Goal: Task Accomplishment & Management: Use online tool/utility

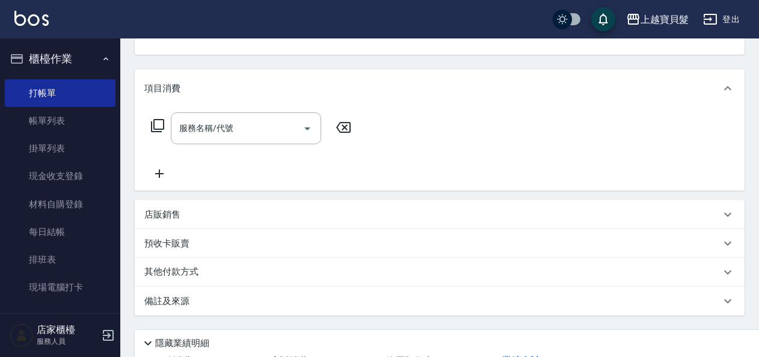
scroll to position [221, 0]
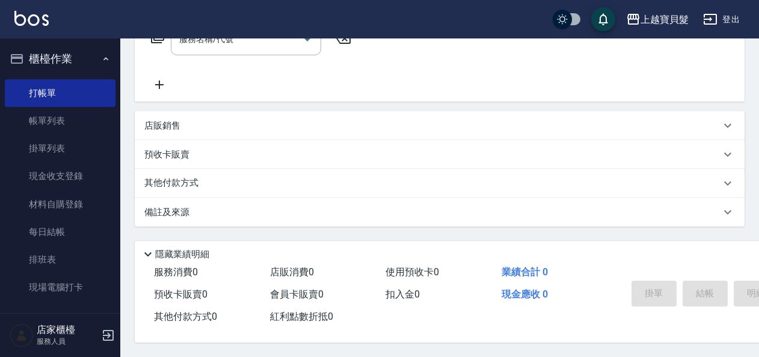
click at [178, 122] on p "店販銷售" at bounding box center [162, 126] width 36 height 13
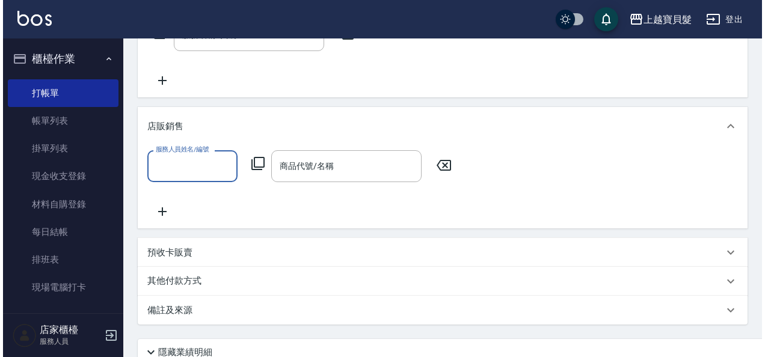
scroll to position [0, 0]
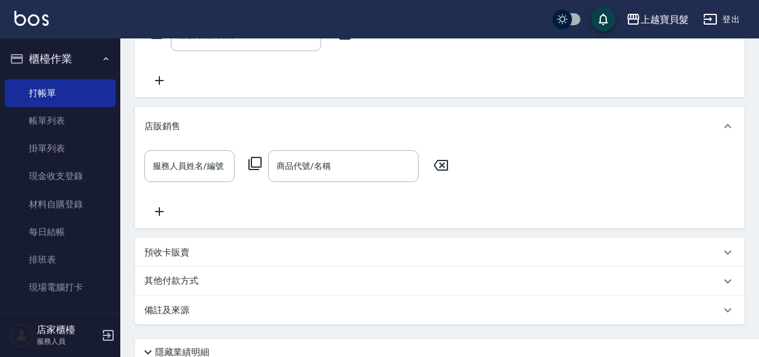
click at [258, 165] on icon at bounding box center [255, 163] width 14 height 14
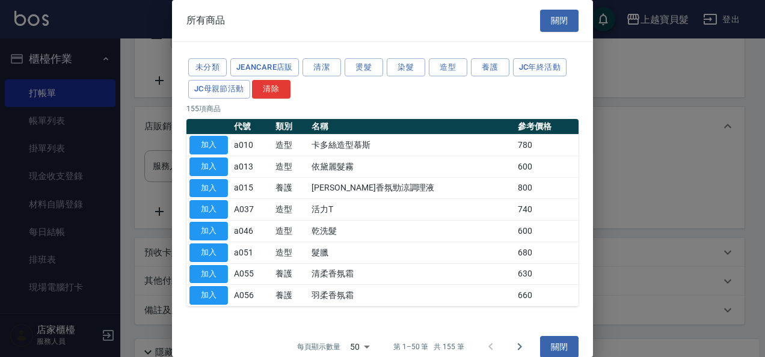
scroll to position [13, 0]
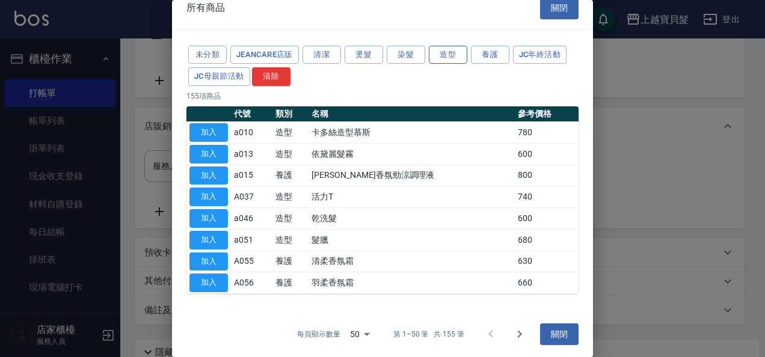
click at [450, 55] on button "造型" at bounding box center [448, 55] width 39 height 19
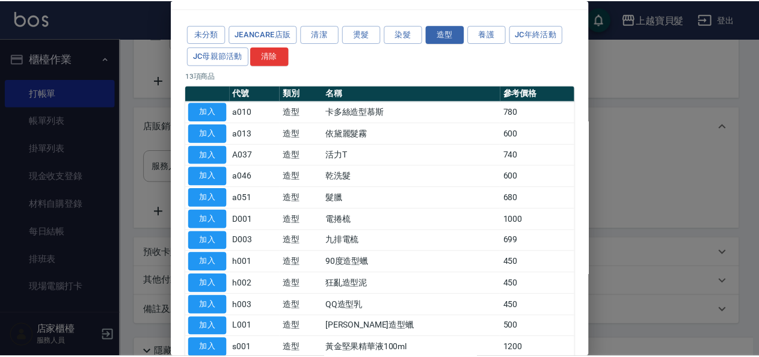
scroll to position [0, 0]
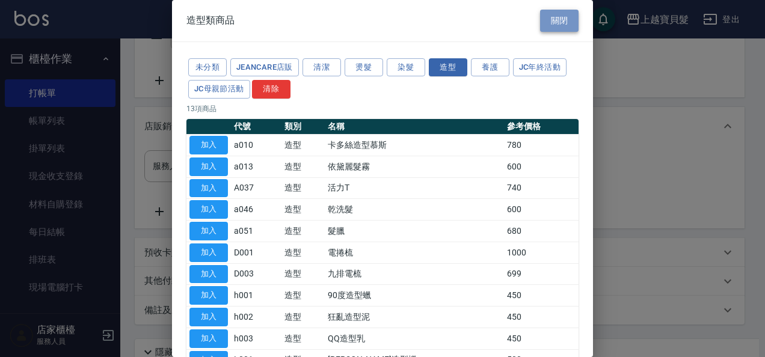
click at [561, 23] on button "關閉" at bounding box center [559, 21] width 39 height 22
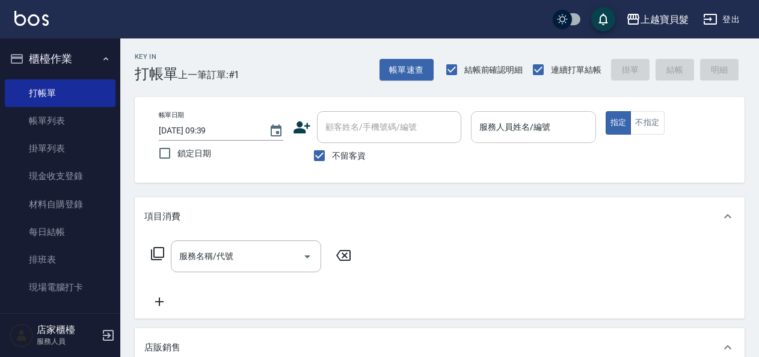
click at [498, 134] on input "服務人員姓名/編號" at bounding box center [534, 127] width 114 height 21
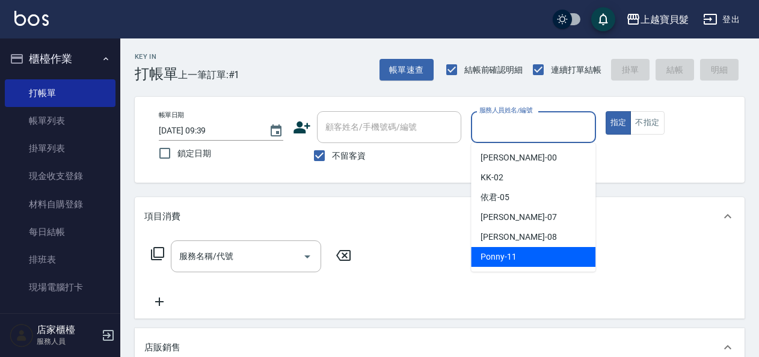
click at [505, 258] on span "Ponny -11" at bounding box center [499, 257] width 36 height 13
type input "Ponny-11"
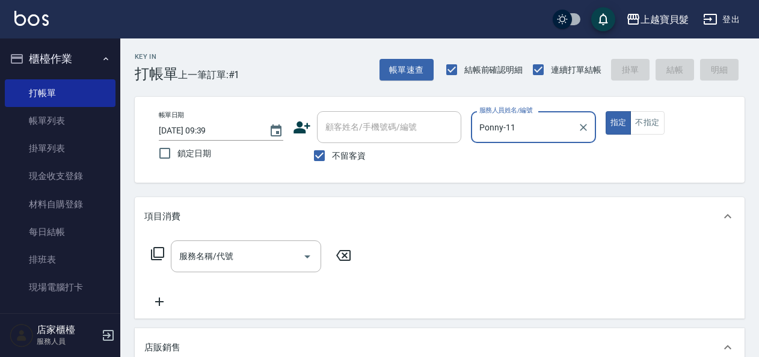
click at [162, 255] on icon at bounding box center [157, 254] width 14 height 14
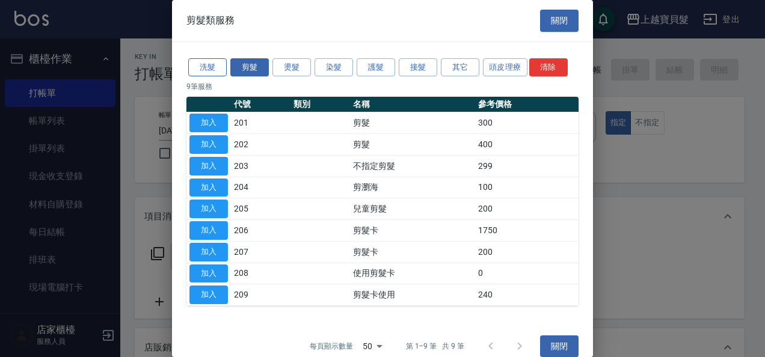
click at [203, 66] on button "洗髮" at bounding box center [207, 67] width 39 height 19
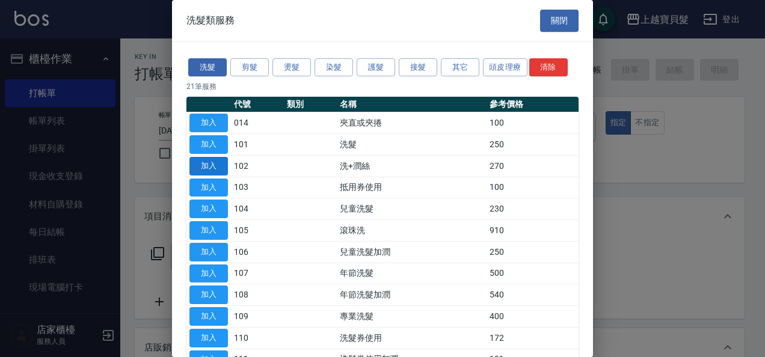
click at [207, 168] on button "加入" at bounding box center [209, 166] width 39 height 19
type input "洗+潤絲(102)"
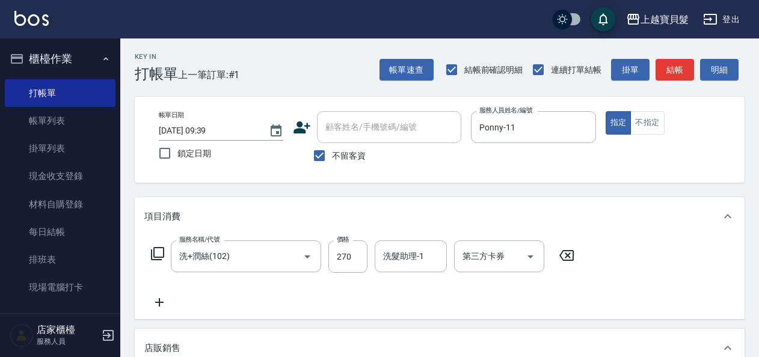
click at [155, 250] on icon at bounding box center [157, 254] width 14 height 14
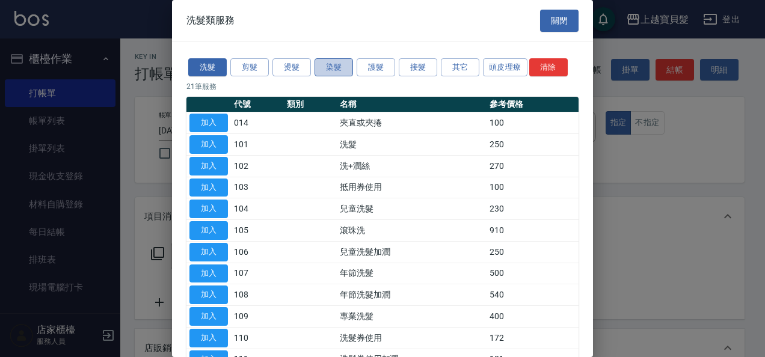
click at [335, 66] on button "染髮" at bounding box center [334, 67] width 39 height 19
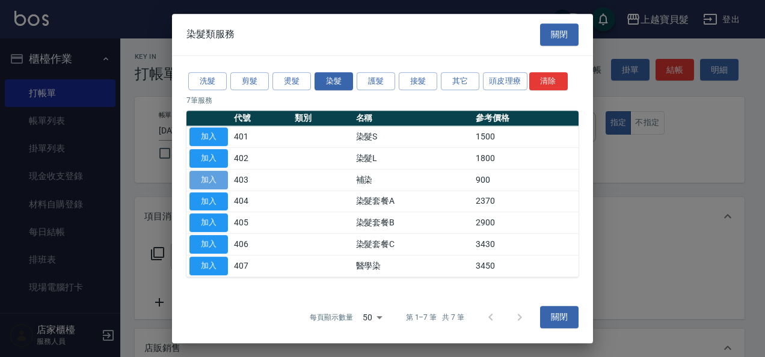
click at [203, 179] on button "加入" at bounding box center [209, 180] width 39 height 19
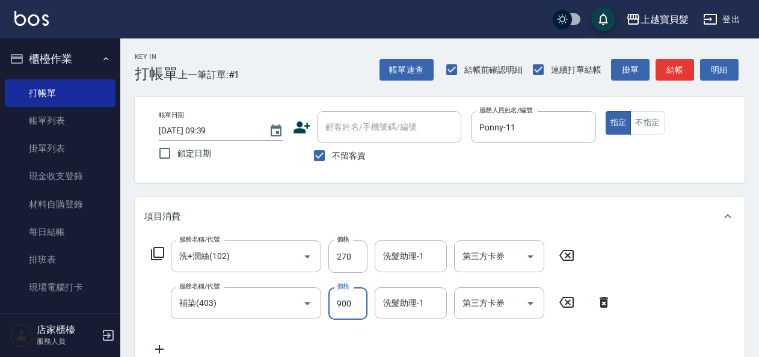
click at [358, 297] on input "900" at bounding box center [348, 304] width 39 height 32
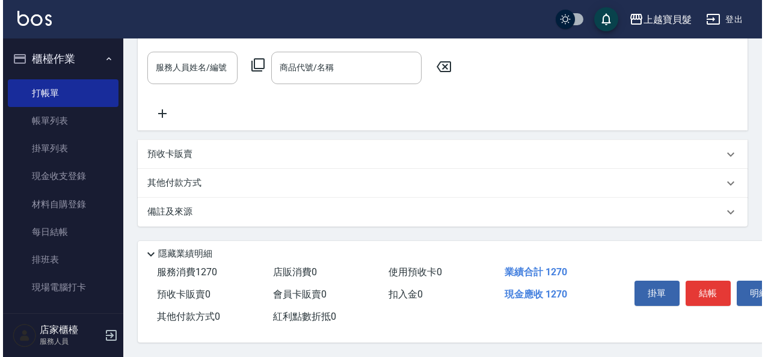
scroll to position [371, 0]
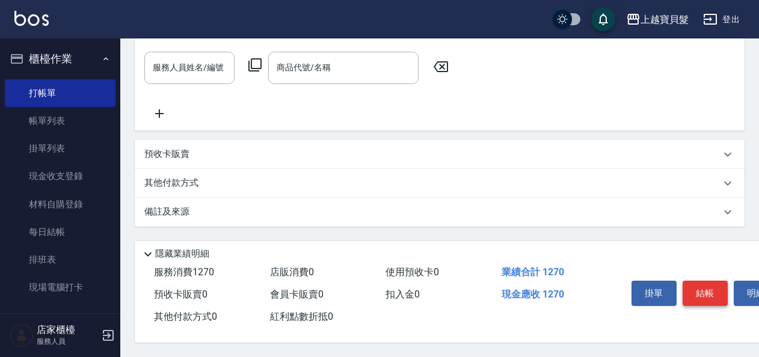
type input "1000"
click at [696, 283] on button "結帳" at bounding box center [705, 293] width 45 height 25
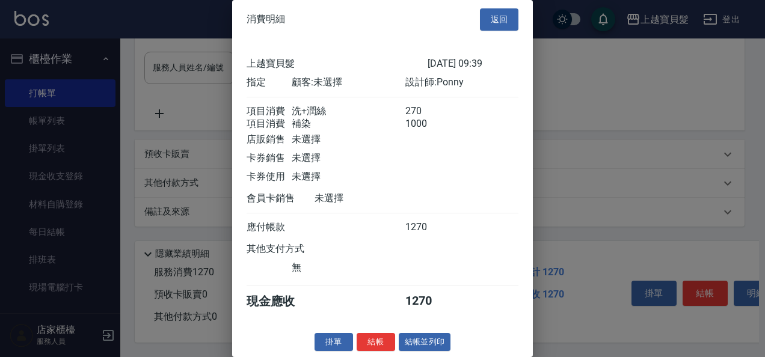
scroll to position [17, 0]
click at [404, 339] on button "結帳並列印" at bounding box center [425, 342] width 52 height 19
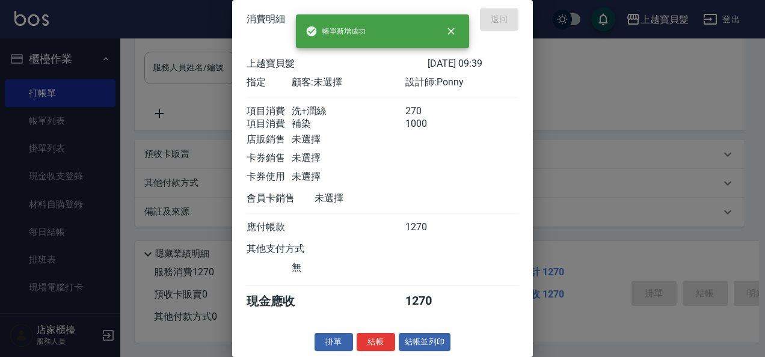
type input "[DATE] 16:55"
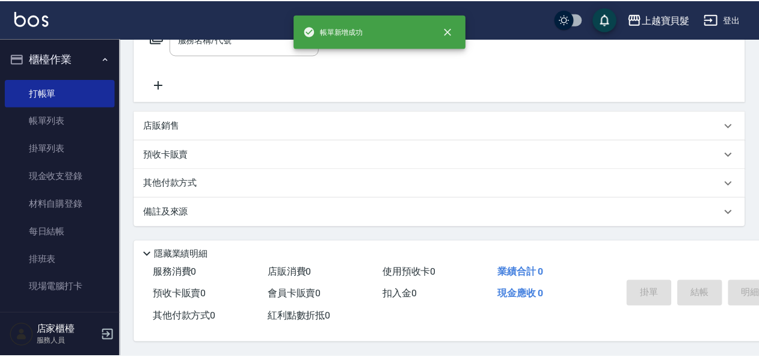
scroll to position [0, 0]
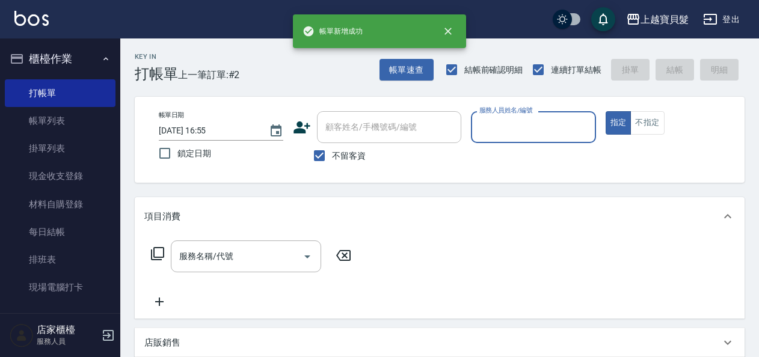
click at [516, 130] on input "服務人員姓名/編號" at bounding box center [534, 127] width 114 height 21
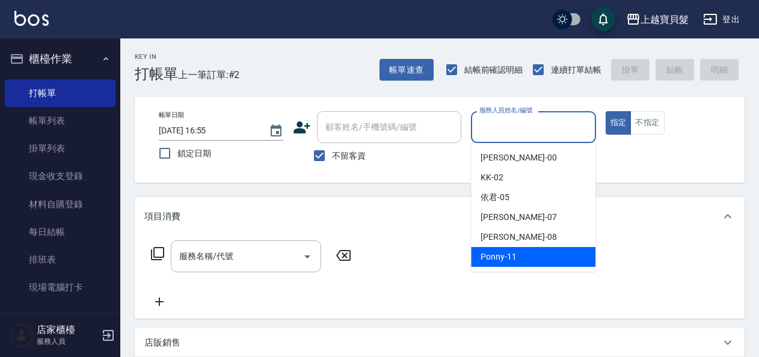
click at [511, 256] on span "Ponny -11" at bounding box center [499, 257] width 36 height 13
type input "Ponny-11"
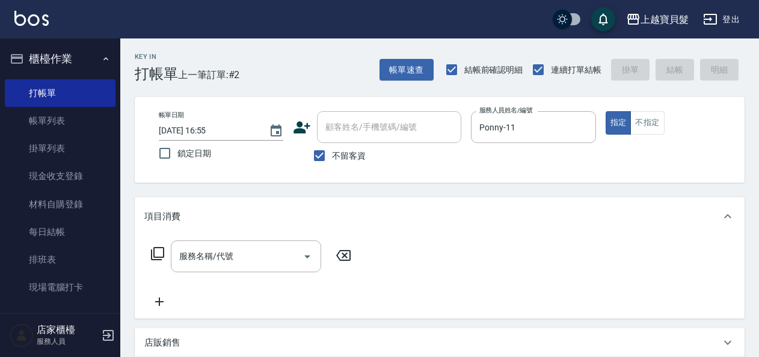
click at [158, 250] on icon at bounding box center [157, 254] width 14 height 14
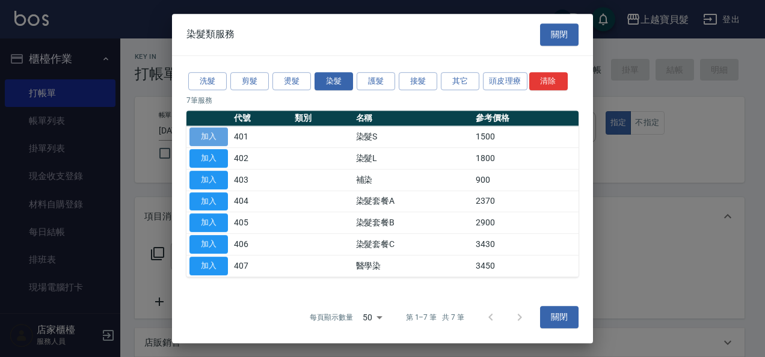
click at [212, 137] on button "加入" at bounding box center [209, 137] width 39 height 19
type input "染髮S(401)"
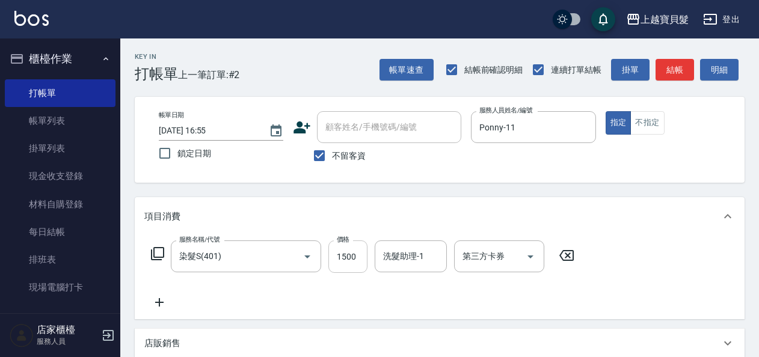
click at [359, 257] on input "1500" at bounding box center [348, 257] width 39 height 32
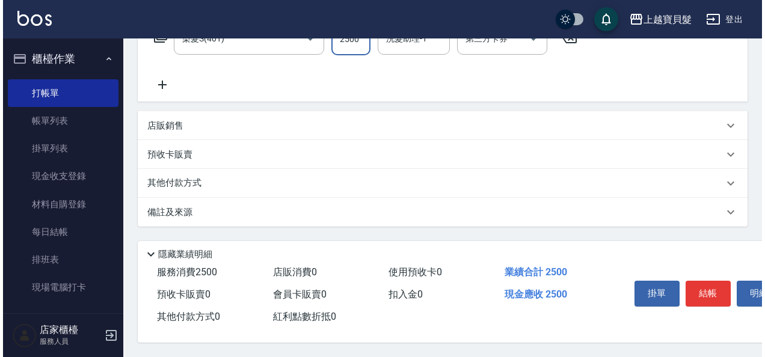
scroll to position [222, 0]
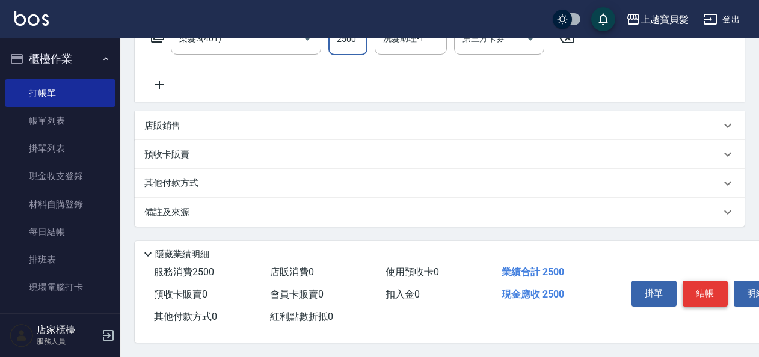
type input "2500"
click at [698, 289] on button "結帳" at bounding box center [705, 293] width 45 height 25
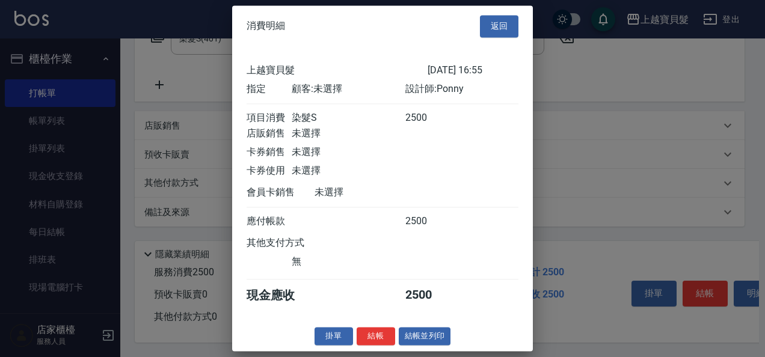
scroll to position [3, 0]
click at [427, 343] on button "結帳並列印" at bounding box center [425, 336] width 52 height 19
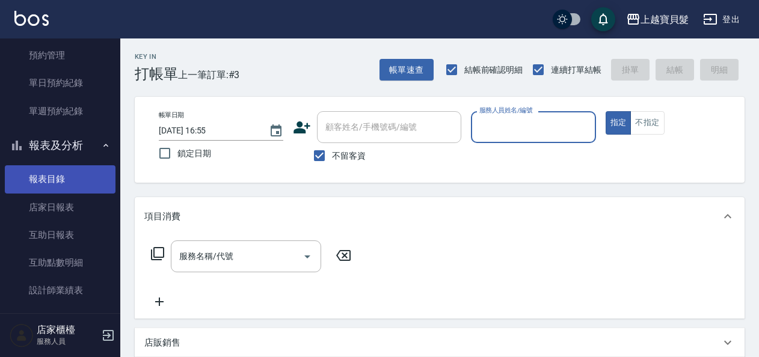
scroll to position [456, 0]
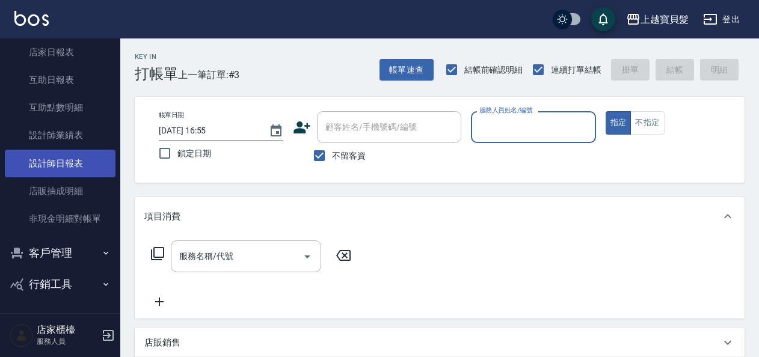
click at [69, 158] on link "設計師日報表" at bounding box center [60, 164] width 111 height 28
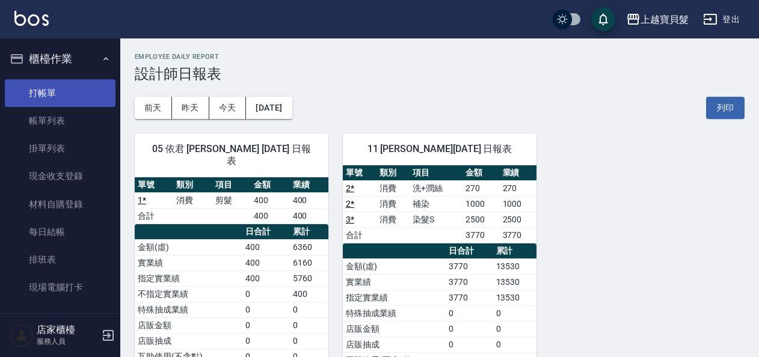
click at [63, 84] on link "打帳單" at bounding box center [60, 93] width 111 height 28
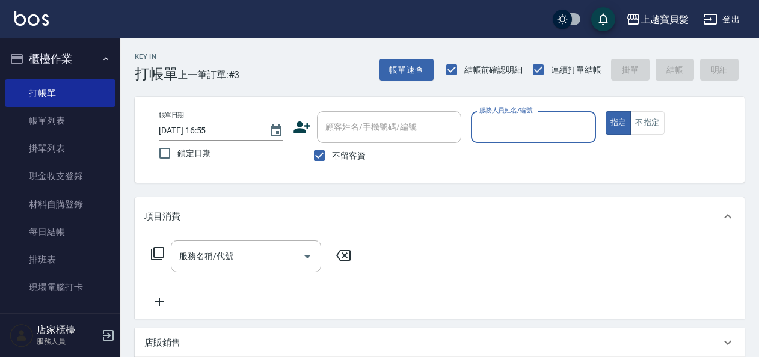
click at [513, 134] on input "服務人員姓名/編號" at bounding box center [534, 127] width 114 height 21
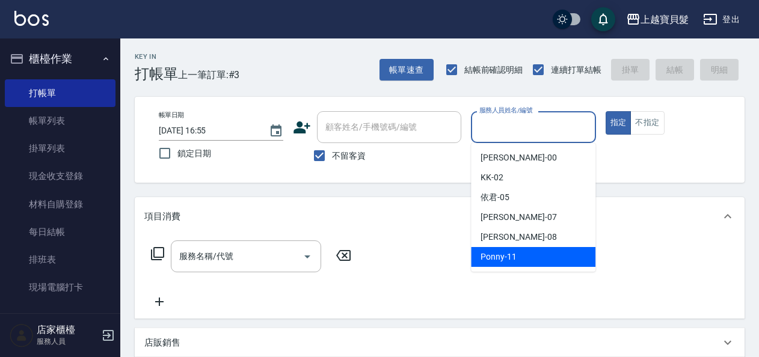
click at [520, 258] on div "Ponny -11" at bounding box center [533, 257] width 125 height 20
type input "Ponny-11"
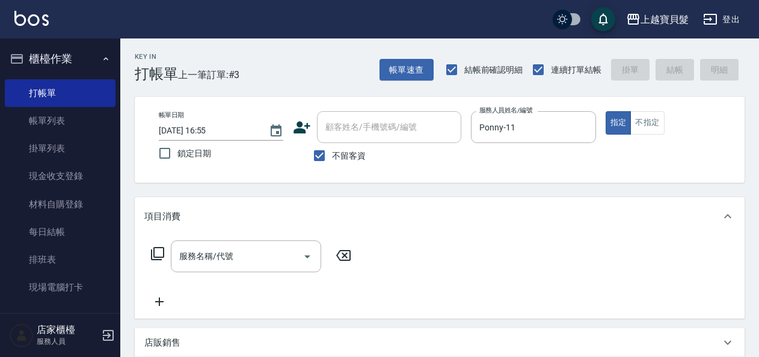
click at [153, 253] on icon at bounding box center [157, 254] width 14 height 14
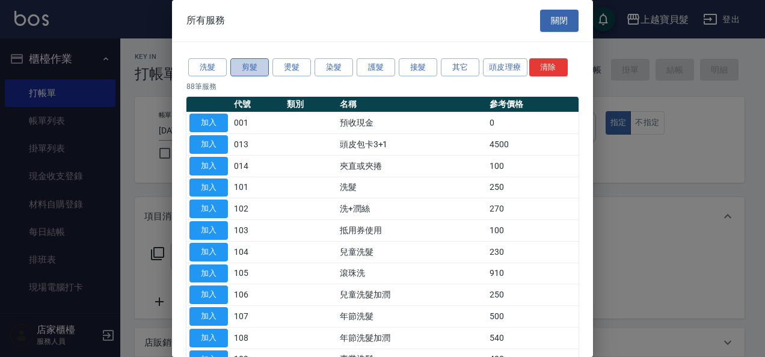
click at [256, 62] on button "剪髮" at bounding box center [249, 67] width 39 height 19
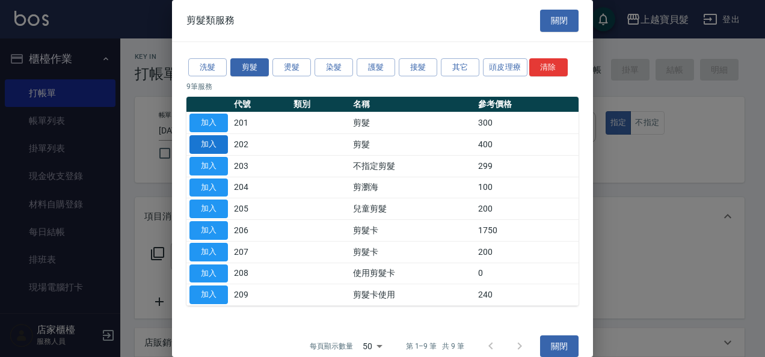
click at [205, 143] on button "加入" at bounding box center [209, 144] width 39 height 19
type input "剪髮(202)"
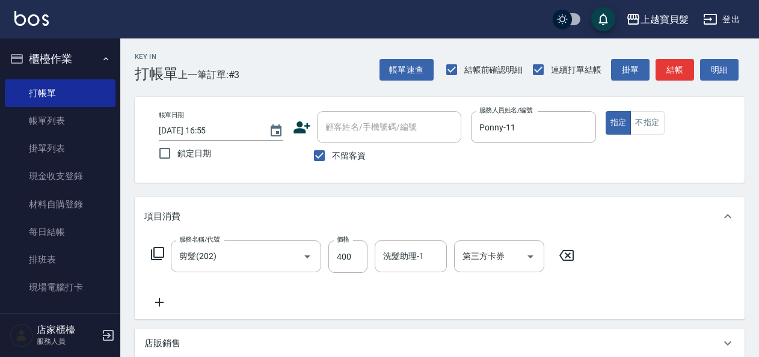
click at [160, 253] on icon at bounding box center [157, 254] width 14 height 14
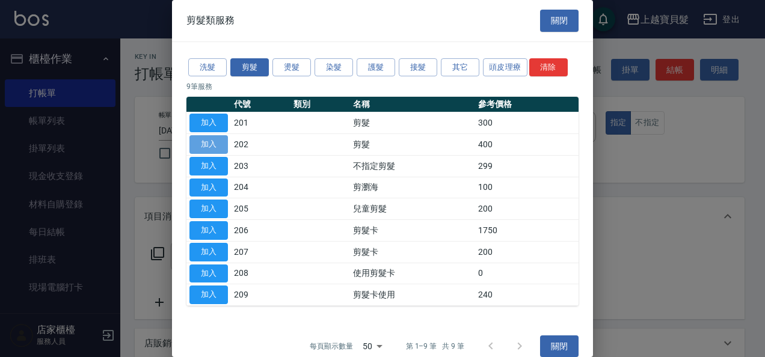
click at [218, 144] on button "加入" at bounding box center [209, 144] width 39 height 19
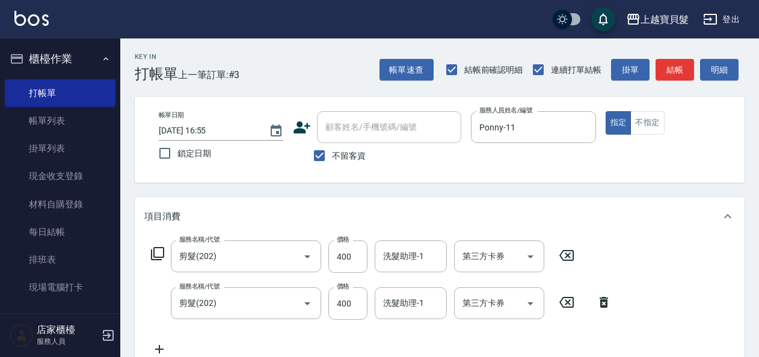
click at [159, 253] on icon at bounding box center [157, 254] width 14 height 14
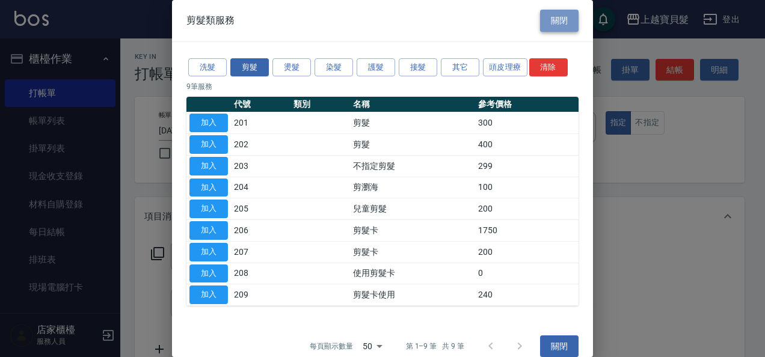
click at [551, 25] on button "關閉" at bounding box center [559, 21] width 39 height 22
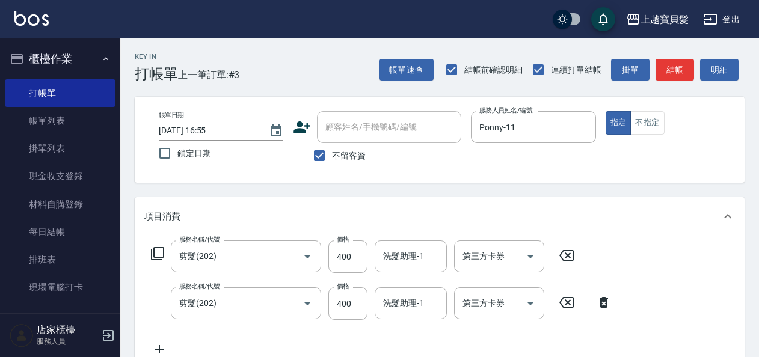
click at [606, 304] on icon at bounding box center [604, 302] width 8 height 11
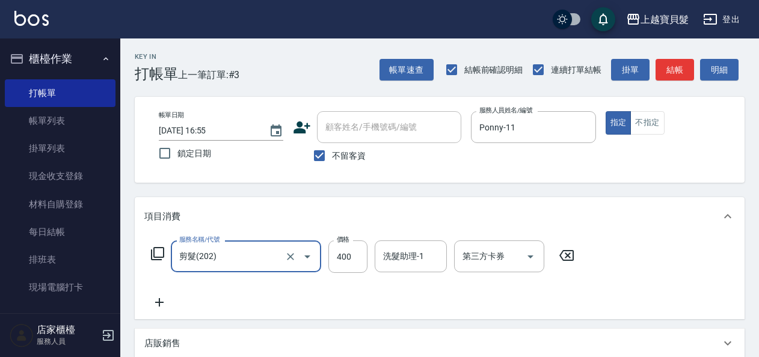
click at [158, 251] on icon at bounding box center [157, 254] width 14 height 14
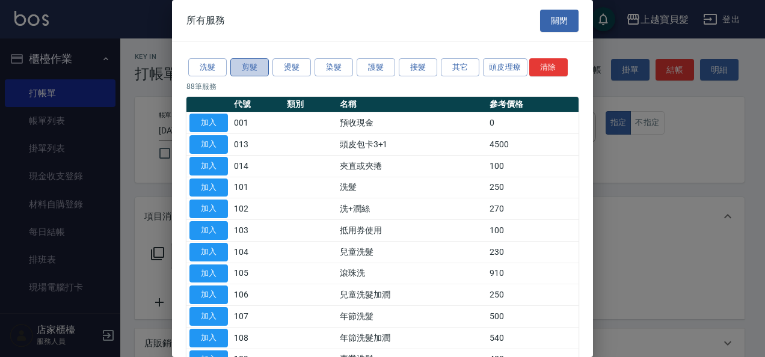
click at [246, 61] on button "剪髮" at bounding box center [249, 67] width 39 height 19
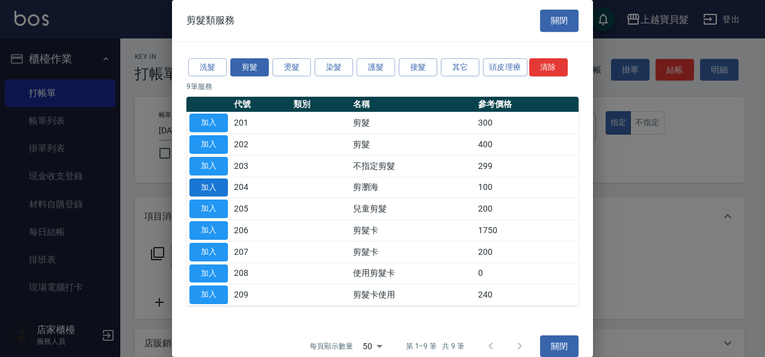
click at [214, 181] on button "加入" at bounding box center [209, 188] width 39 height 19
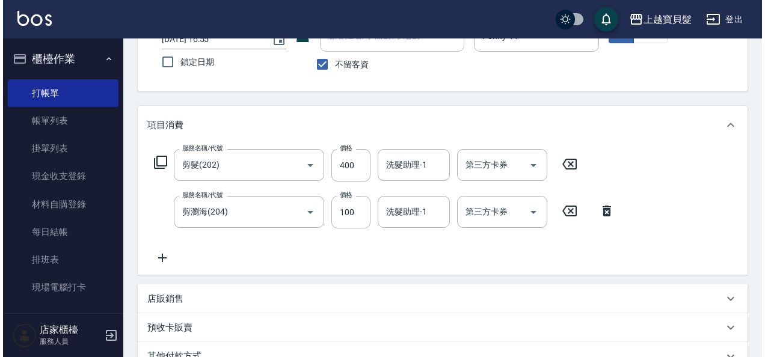
scroll to position [269, 0]
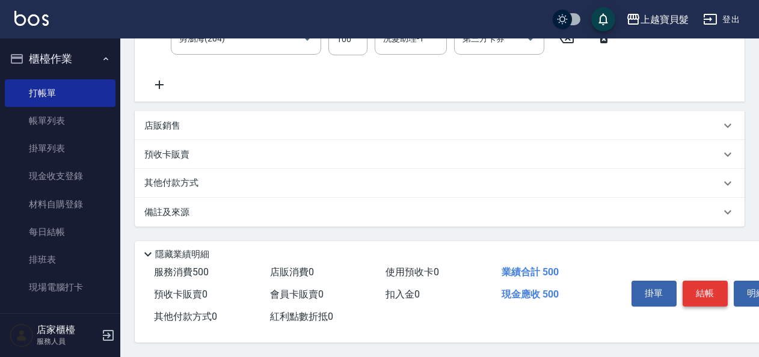
click at [698, 289] on button "結帳" at bounding box center [705, 293] width 45 height 25
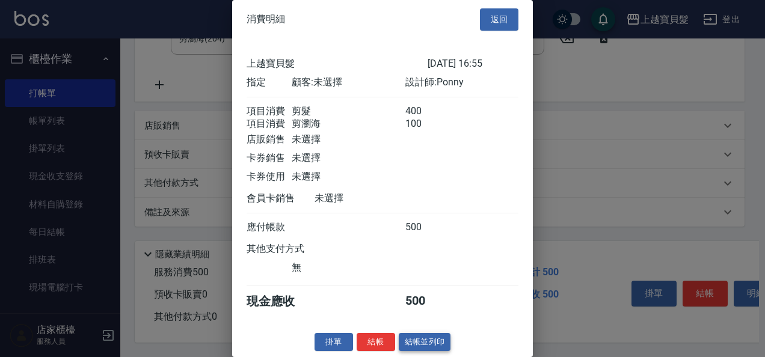
scroll to position [17, 0]
click at [440, 344] on button "結帳並列印" at bounding box center [425, 342] width 52 height 19
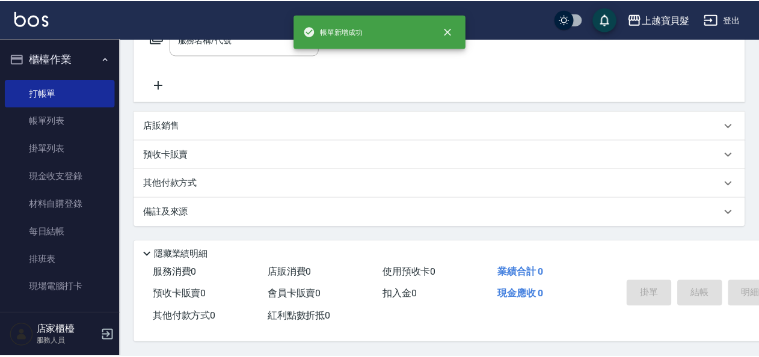
scroll to position [0, 0]
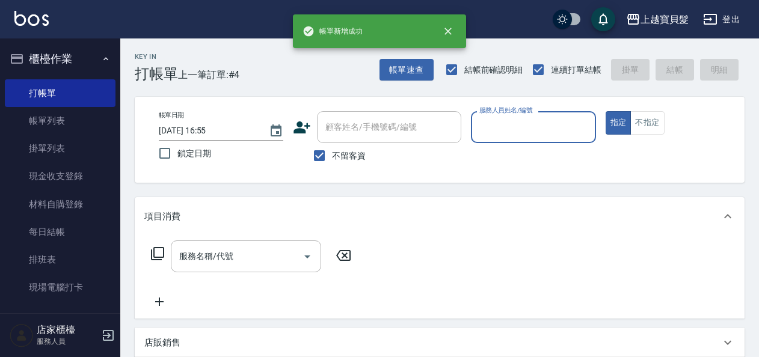
click at [505, 126] on input "服務人員姓名/編號" at bounding box center [534, 127] width 114 height 21
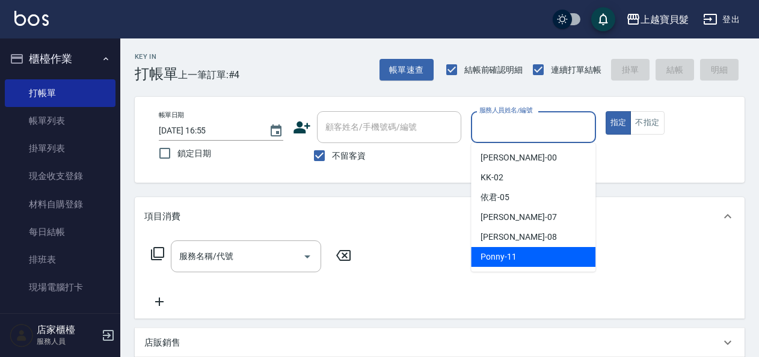
click at [494, 254] on span "Ponny -11" at bounding box center [499, 257] width 36 height 13
type input "Ponny-11"
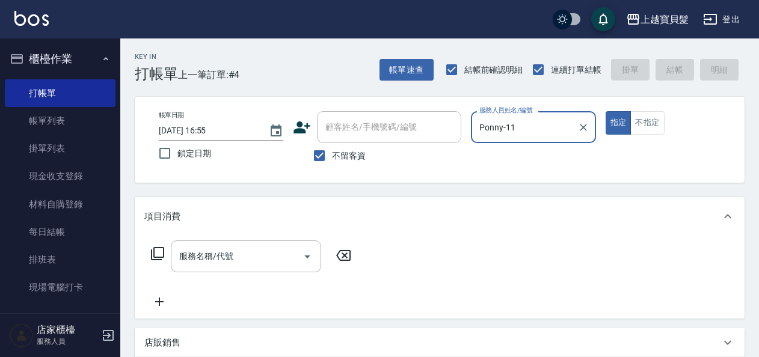
click at [212, 247] on div "服務名稱/代號 服務名稱/代號" at bounding box center [246, 257] width 150 height 32
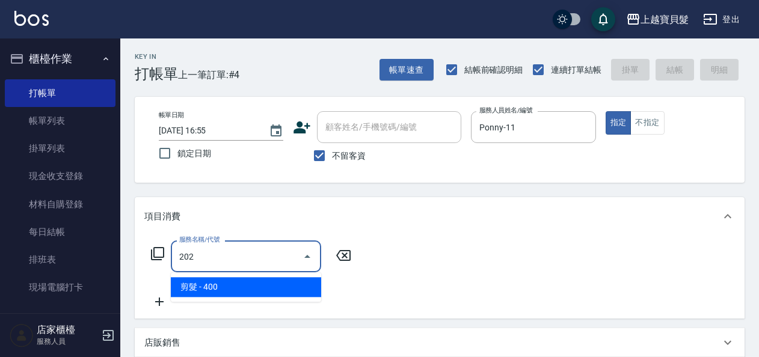
type input "."
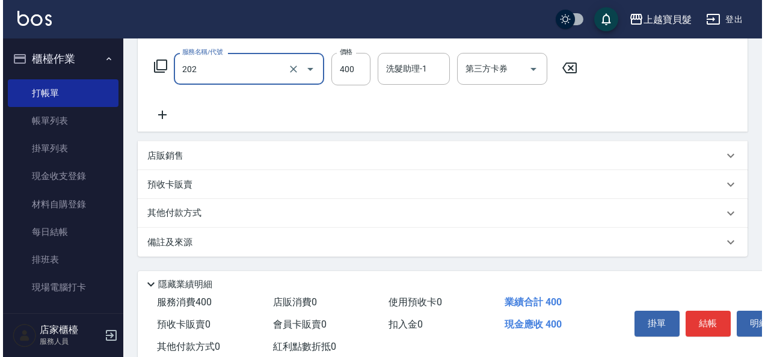
scroll to position [222, 0]
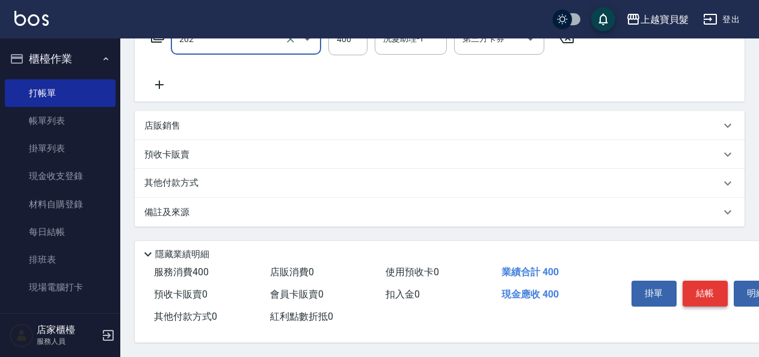
type input "剪髮(202)"
click at [702, 285] on button "結帳" at bounding box center [705, 293] width 45 height 25
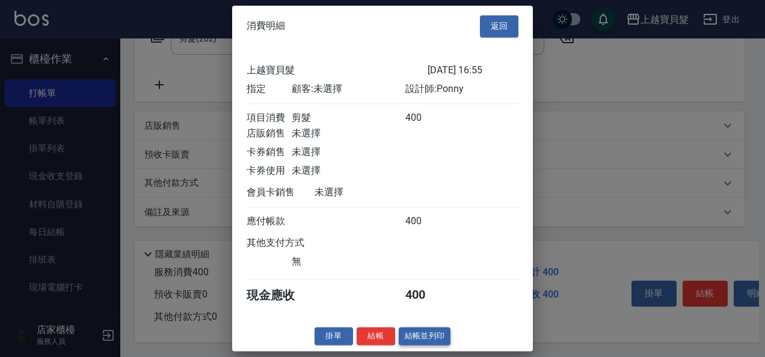
click at [414, 344] on button "結帳並列印" at bounding box center [425, 336] width 52 height 19
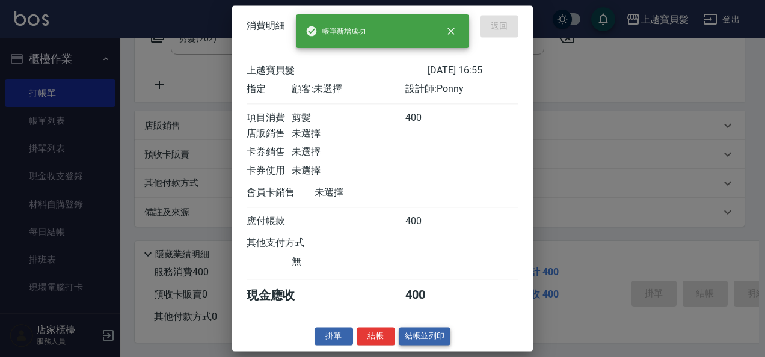
type input "[DATE] 16:56"
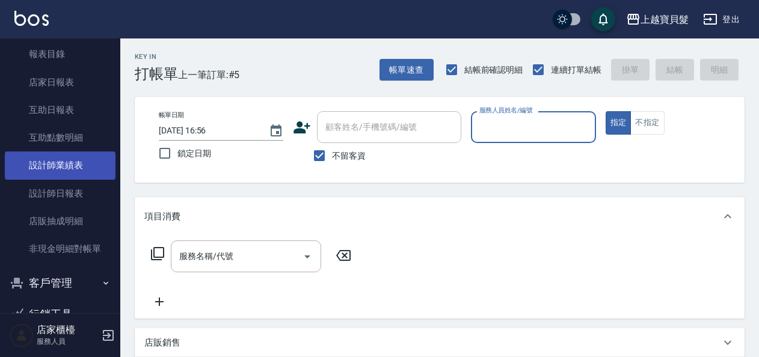
scroll to position [456, 0]
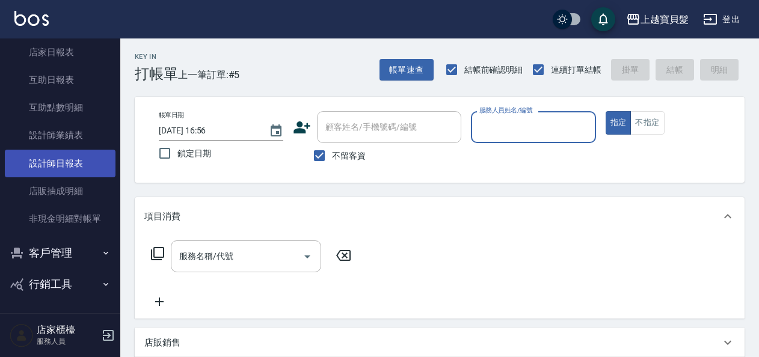
click at [63, 154] on link "設計師日報表" at bounding box center [60, 164] width 111 height 28
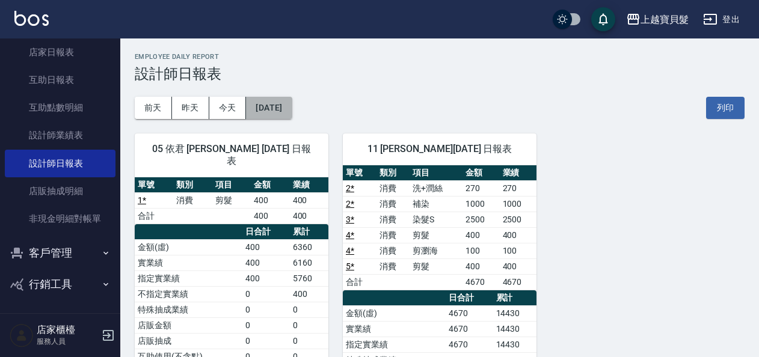
click at [290, 105] on button "[DATE]" at bounding box center [269, 108] width 46 height 22
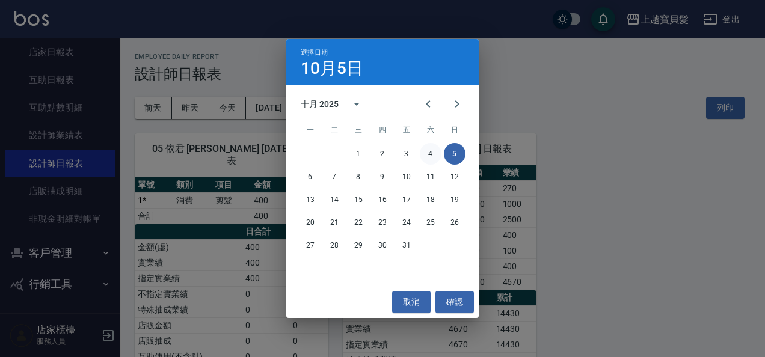
click at [434, 153] on button "4" at bounding box center [431, 154] width 22 height 22
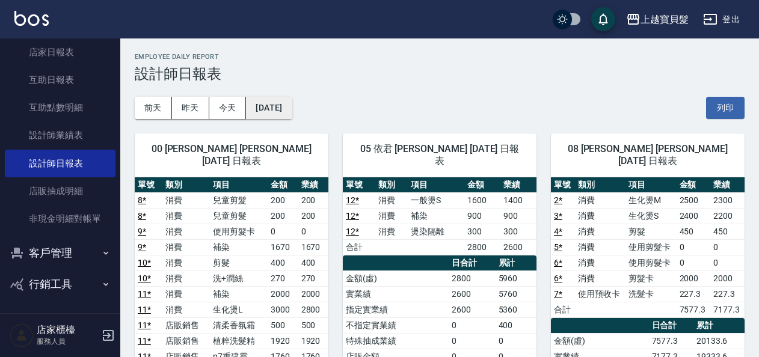
click at [284, 102] on button "[DATE]" at bounding box center [269, 108] width 46 height 22
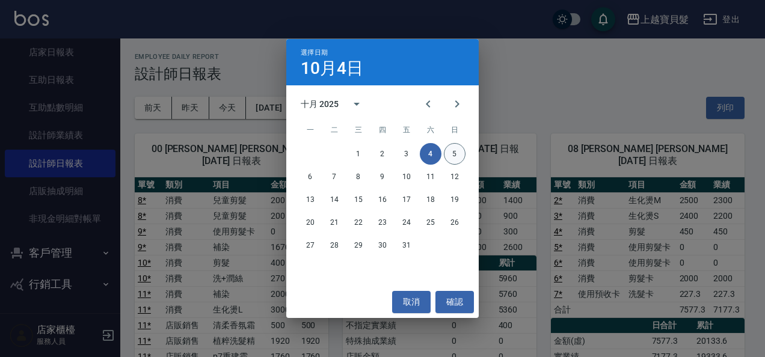
click at [460, 152] on button "5" at bounding box center [455, 154] width 22 height 22
